Goal: Transaction & Acquisition: Subscribe to service/newsletter

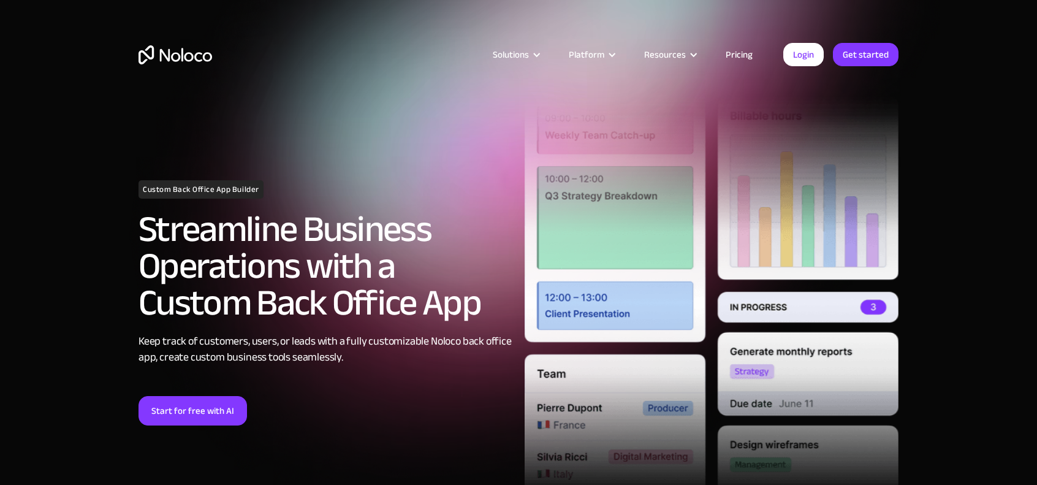
click at [750, 56] on link "Pricing" at bounding box center [739, 55] width 58 height 16
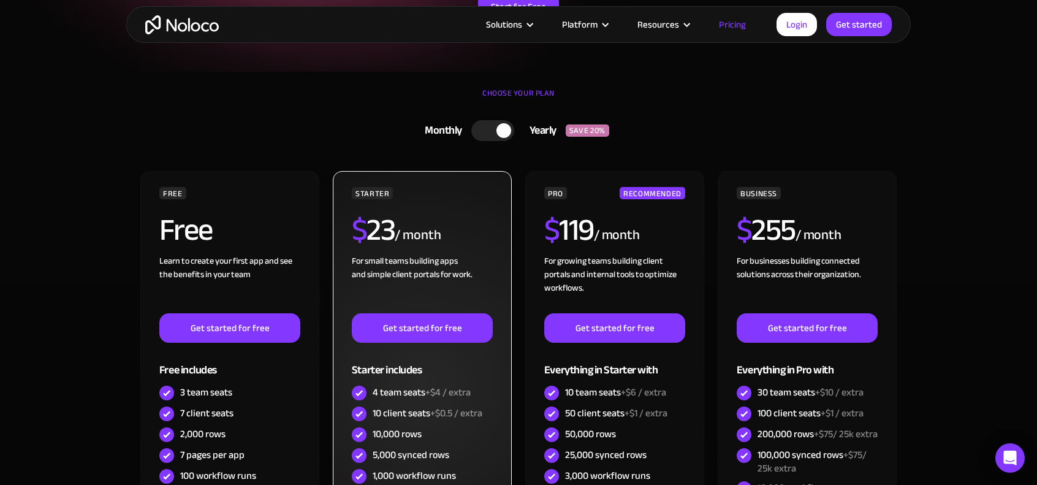
scroll to position [306, 0]
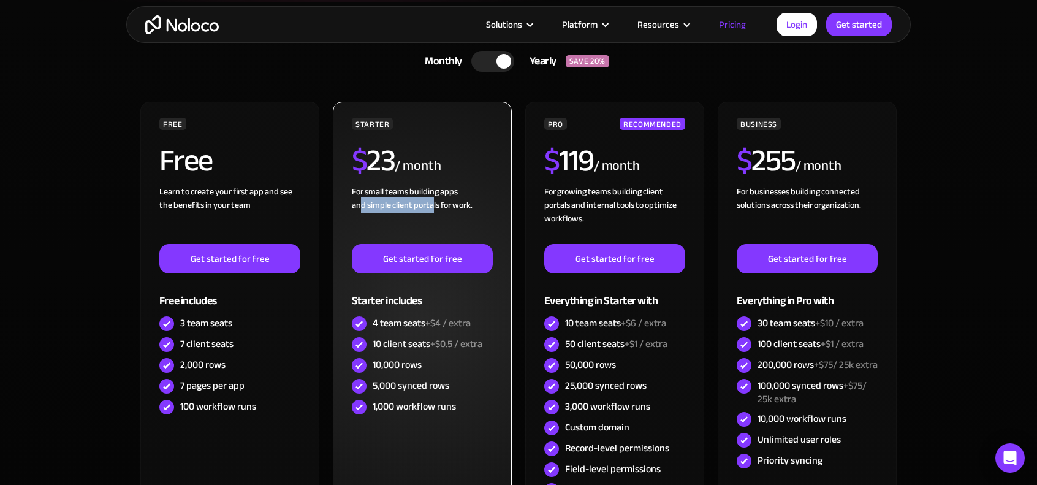
drag, startPoint x: 358, startPoint y: 205, endPoint x: 431, endPoint y: 209, distance: 73.6
click at [431, 209] on div "For small teams building apps and simple client portals for work. ‍" at bounding box center [422, 214] width 141 height 59
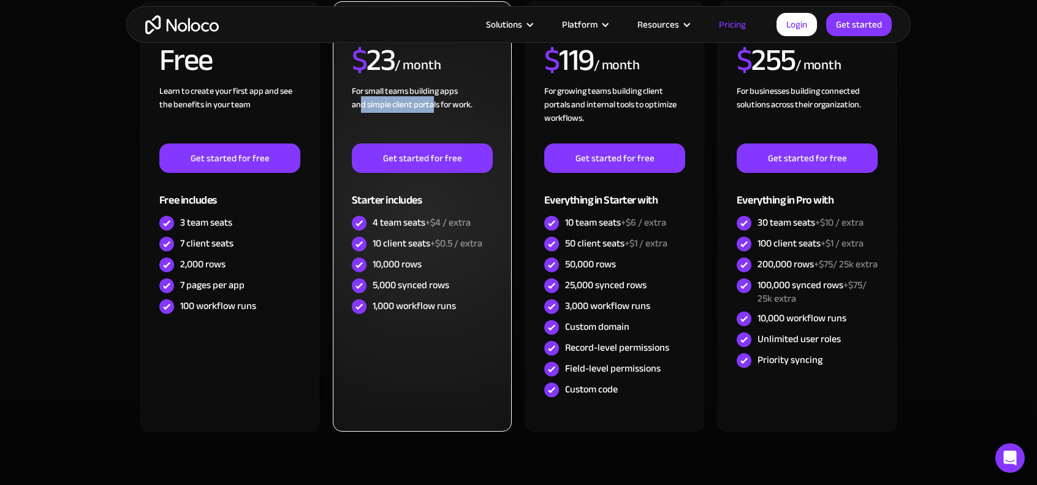
scroll to position [429, 0]
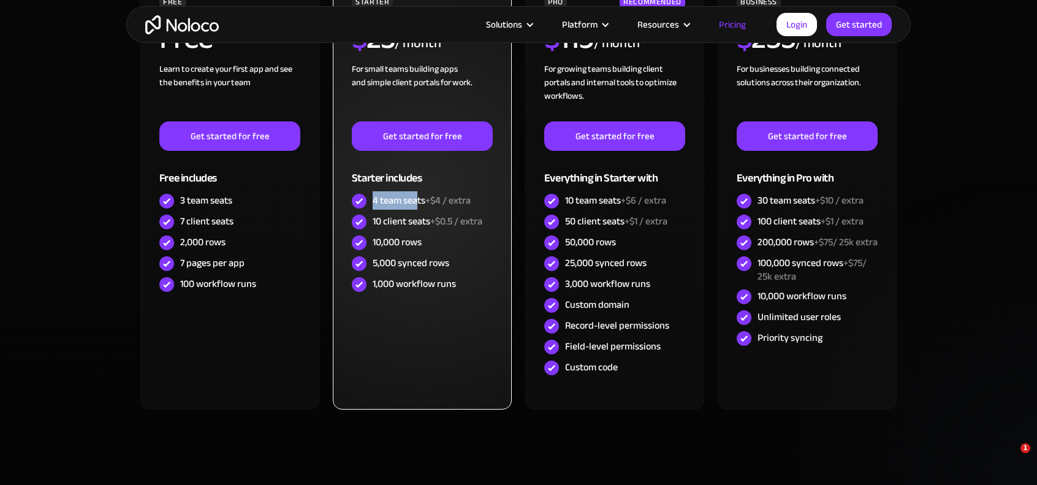
drag, startPoint x: 374, startPoint y: 203, endPoint x: 418, endPoint y: 204, distance: 43.5
click at [418, 204] on div "4 team seats +$4 / extra" at bounding box center [422, 200] width 98 height 13
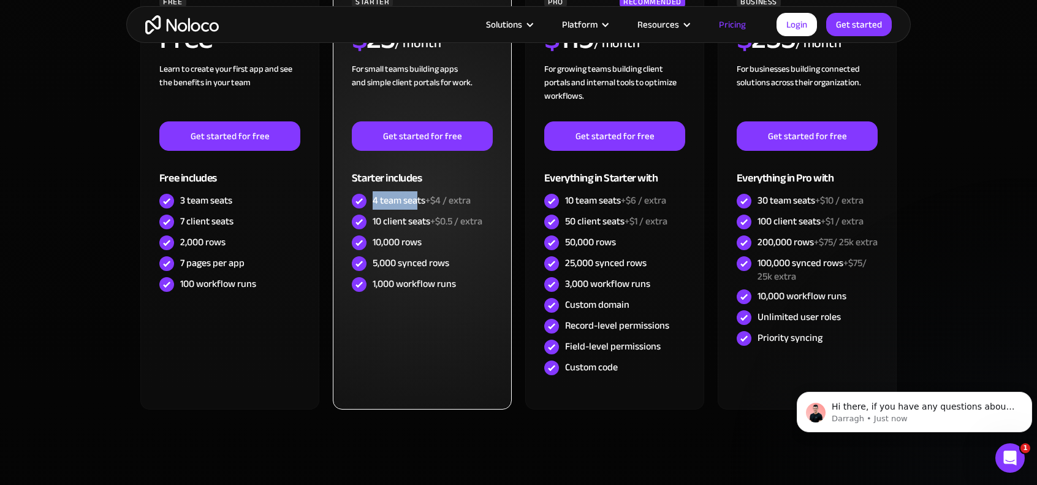
scroll to position [0, 0]
drag, startPoint x: 376, startPoint y: 221, endPoint x: 444, endPoint y: 224, distance: 68.1
click at [444, 224] on div "10 client seats +$0.5 / extra" at bounding box center [428, 220] width 110 height 13
click at [477, 227] on span "+$0.5 / extra" at bounding box center [456, 221] width 52 height 18
drag, startPoint x: 373, startPoint y: 246, endPoint x: 409, endPoint y: 243, distance: 36.2
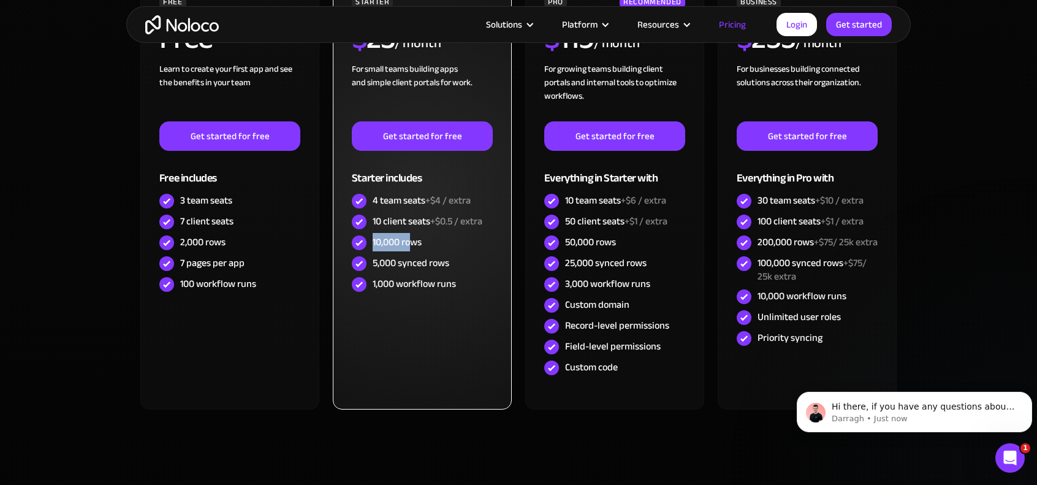
click at [409, 243] on div "10,000 rows" at bounding box center [397, 241] width 49 height 13
drag, startPoint x: 375, startPoint y: 265, endPoint x: 422, endPoint y: 265, distance: 47.2
click at [422, 265] on div "5,000 synced rows" at bounding box center [411, 262] width 77 height 13
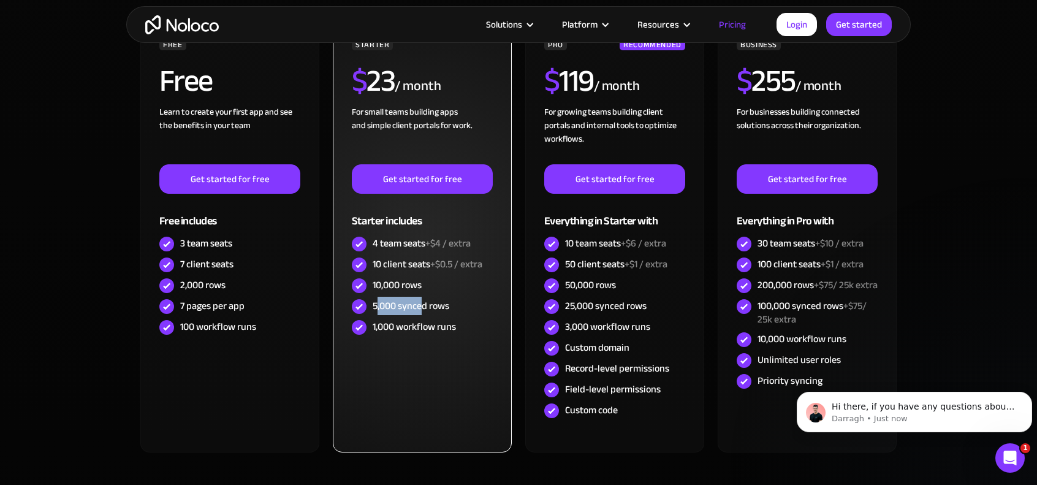
scroll to position [368, 0]
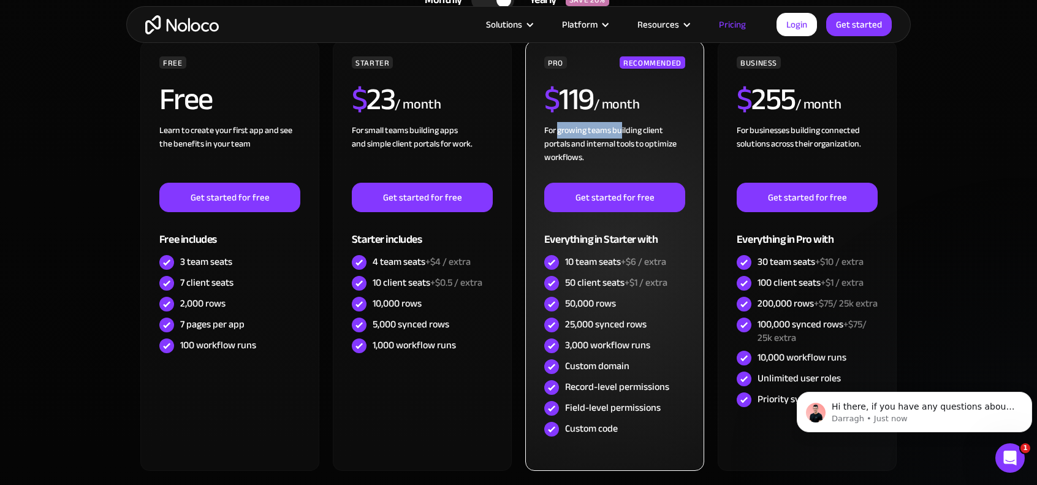
drag, startPoint x: 559, startPoint y: 133, endPoint x: 621, endPoint y: 129, distance: 62.7
click at [621, 129] on div "For growing teams building client portals and internal tools to optimize workfl…" at bounding box center [614, 153] width 141 height 59
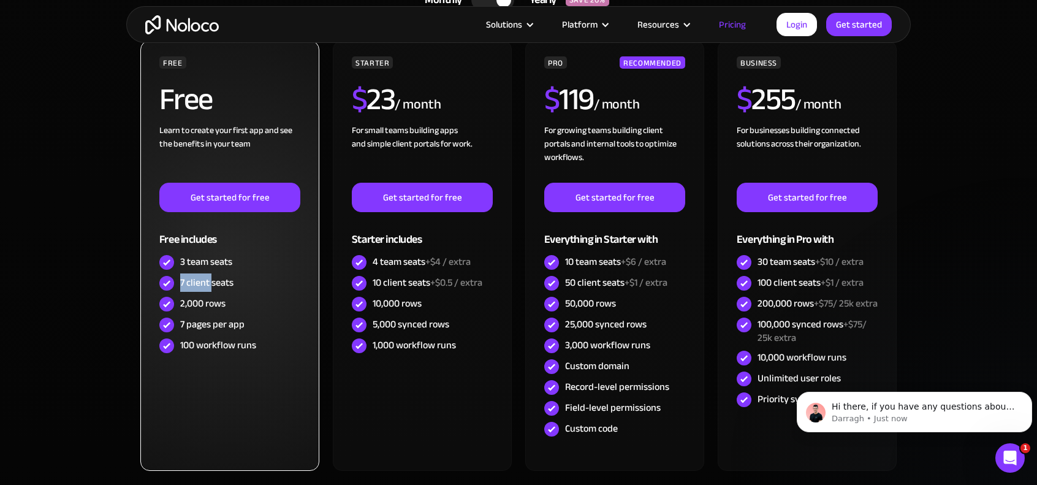
drag, startPoint x: 181, startPoint y: 281, endPoint x: 211, endPoint y: 281, distance: 30.0
click at [211, 281] on div "7 client seats" at bounding box center [206, 282] width 53 height 13
click at [216, 264] on div "3 team seats" at bounding box center [206, 261] width 52 height 13
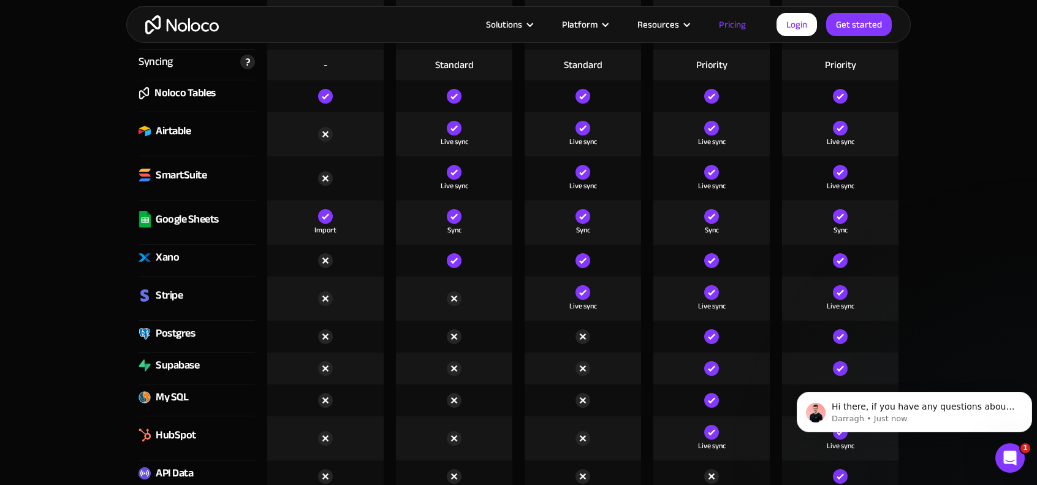
scroll to position [1777, 0]
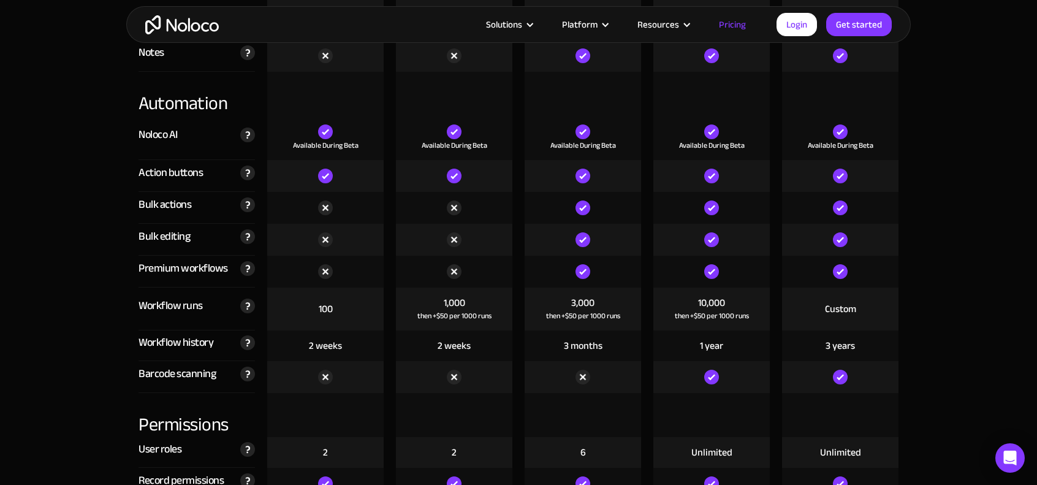
scroll to position [2390, 0]
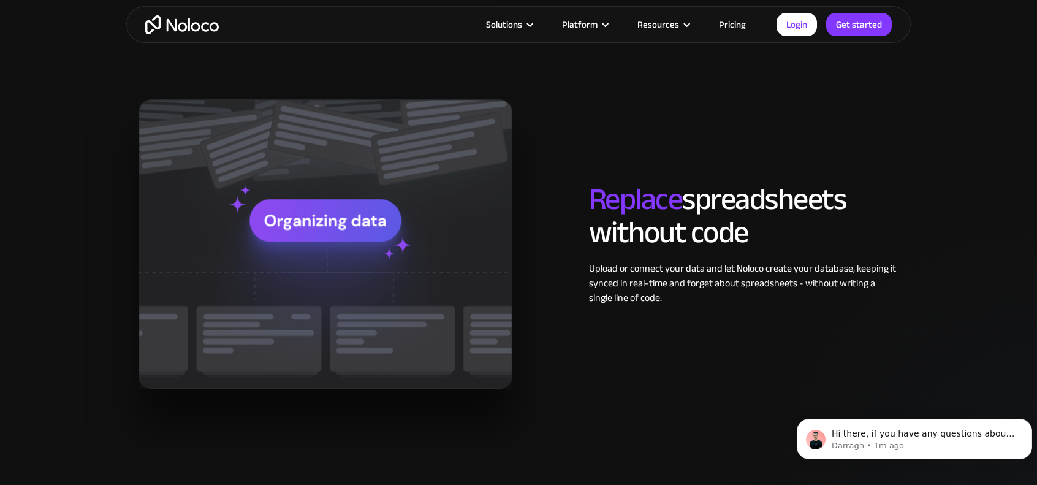
scroll to position [1287, 0]
